Goal: Information Seeking & Learning: Learn about a topic

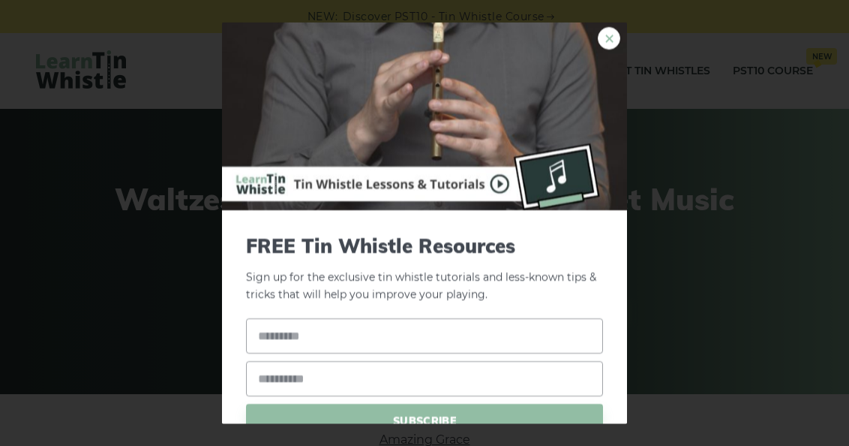
click at [601, 38] on link "×" at bounding box center [609, 38] width 23 height 23
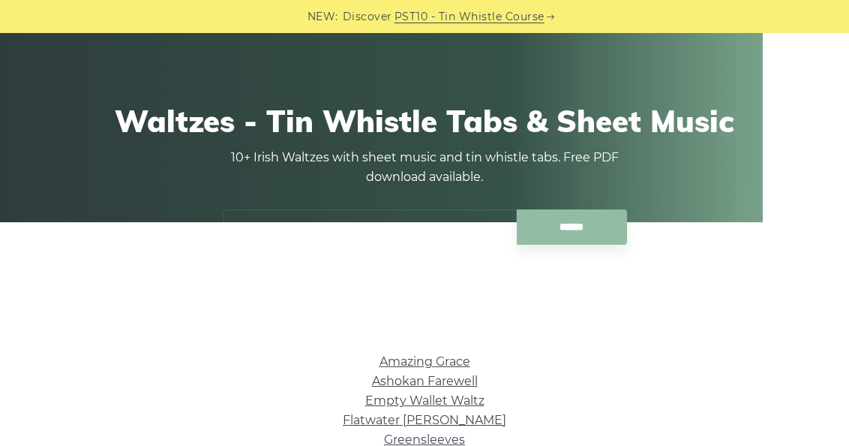
scroll to position [38, 0]
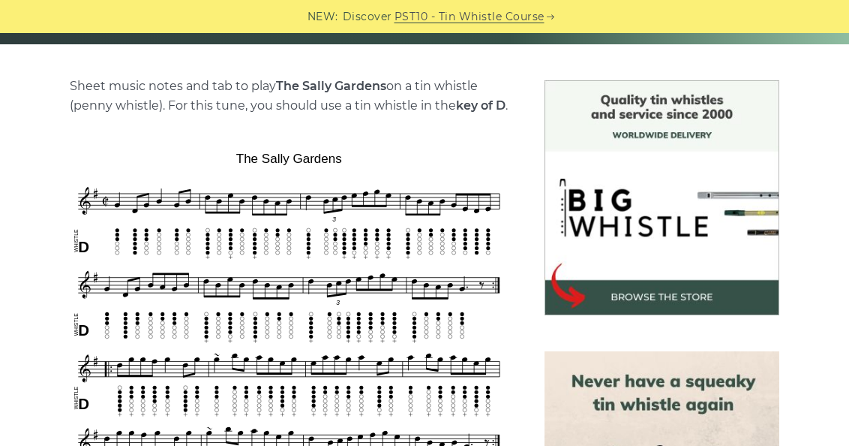
scroll to position [347, 0]
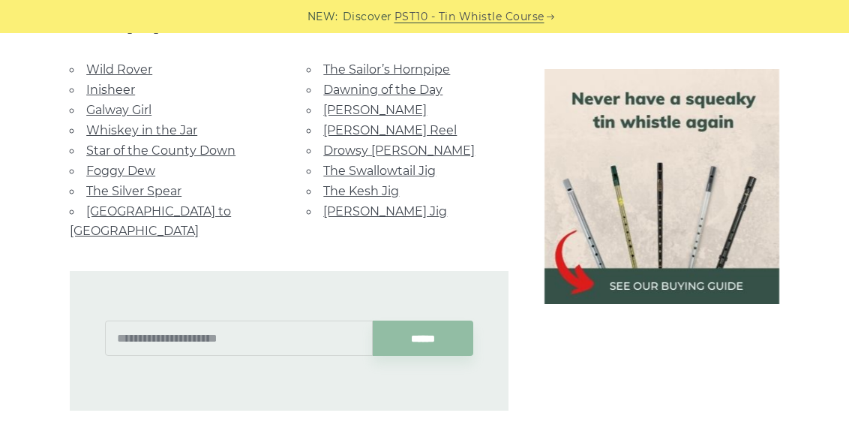
scroll to position [961, 0]
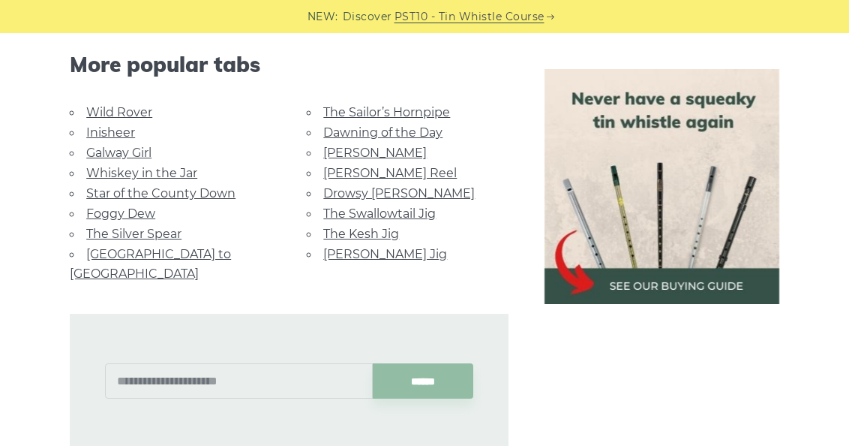
drag, startPoint x: 860, startPoint y: 228, endPoint x: 858, endPoint y: 220, distance: 8.6
click at [849, 220] on html "NEW: Discover PST10 - Tin Whistle Course Lessons Fingering Charts Tabs & Notes …" at bounding box center [424, 182] width 849 height 2287
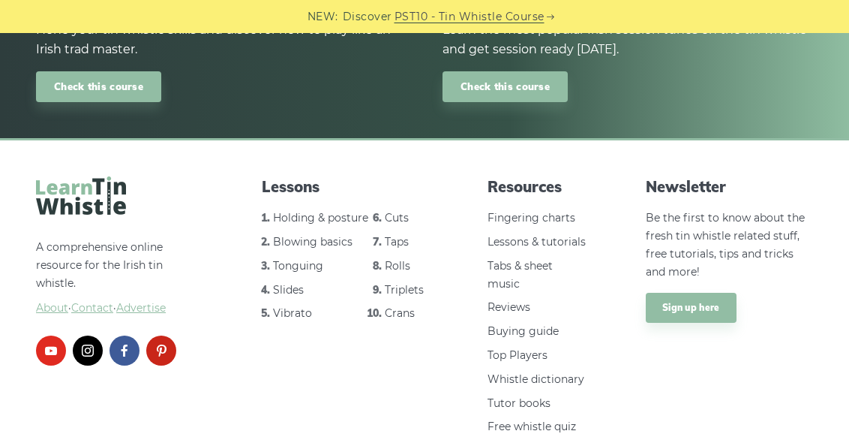
scroll to position [1776, 0]
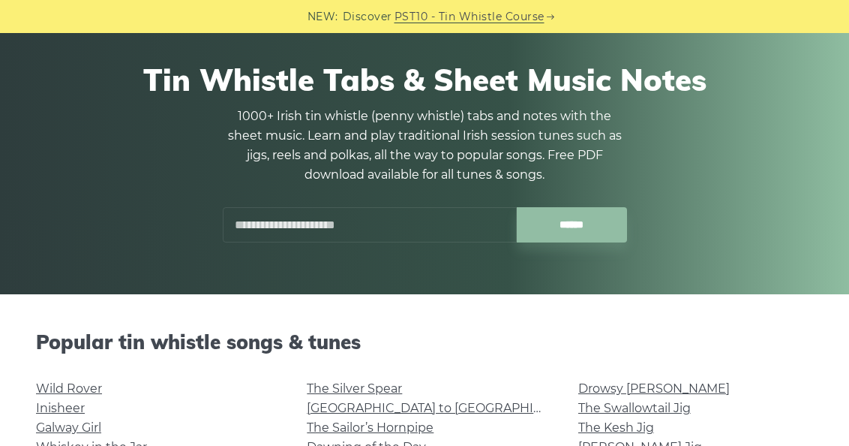
scroll to position [144, 0]
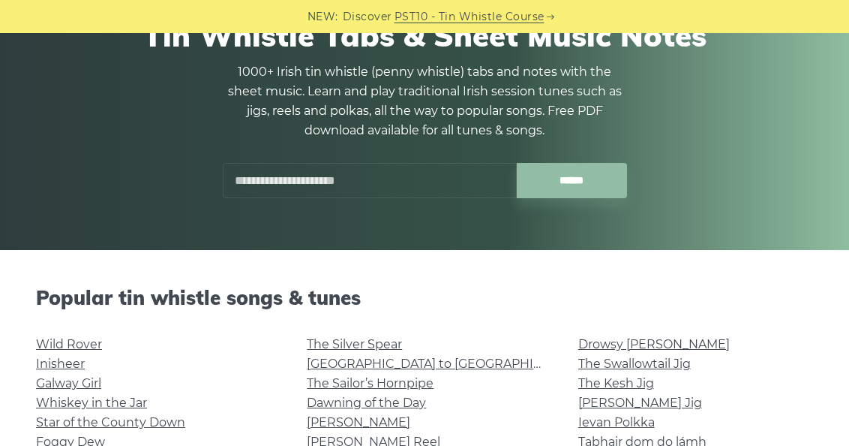
click at [386, 172] on input "text" at bounding box center [370, 180] width 294 height 35
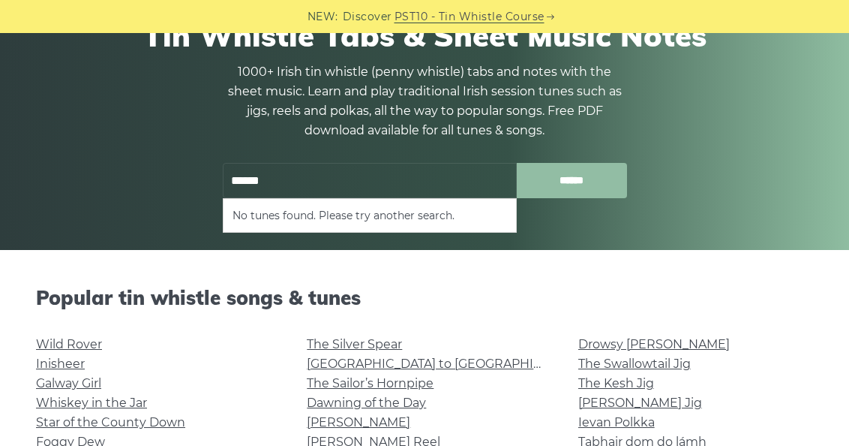
type input "******"
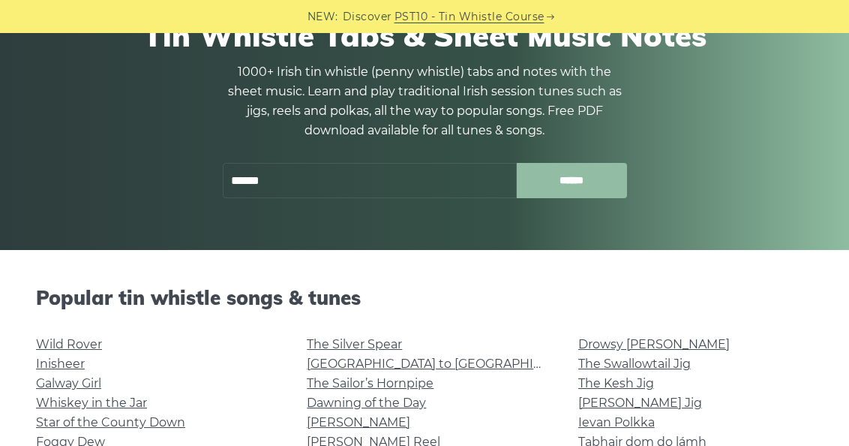
click at [552, 186] on input "******" at bounding box center [572, 180] width 110 height 35
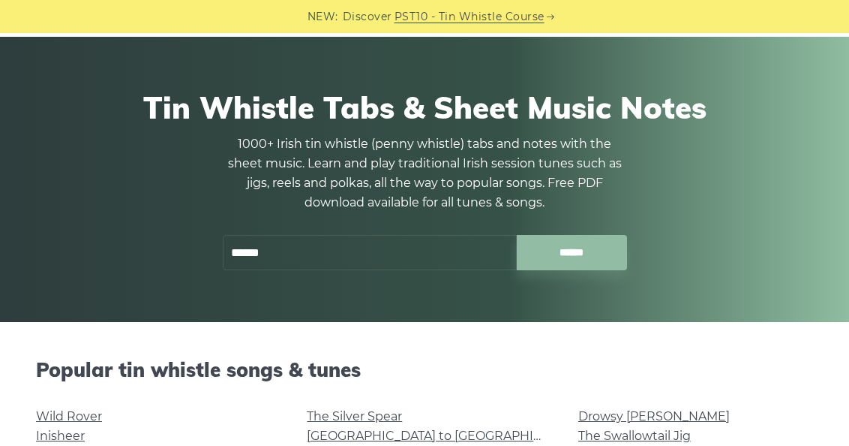
scroll to position [70, 0]
